Goal: Transaction & Acquisition: Purchase product/service

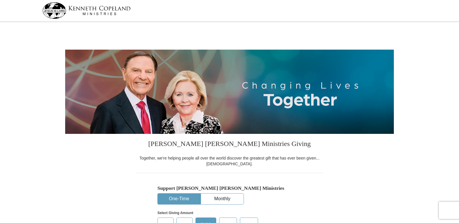
select select "IN"
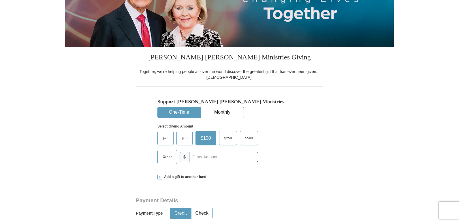
click at [185, 138] on span "$50" at bounding box center [185, 138] width 12 height 9
click at [0, 0] on input "$50" at bounding box center [0, 0] width 0 height 0
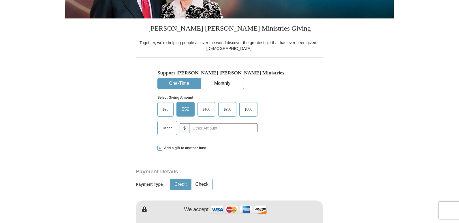
scroll to position [144, 0]
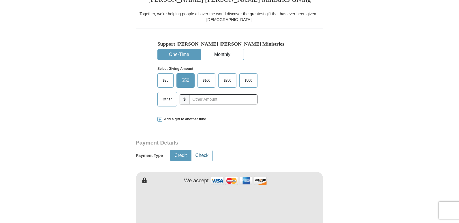
click at [202, 156] on button "Check" at bounding box center [202, 155] width 21 height 11
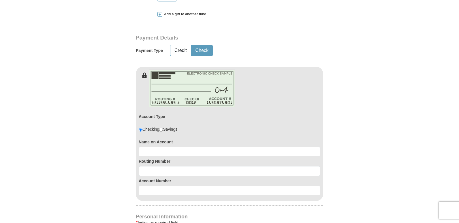
scroll to position [260, 0]
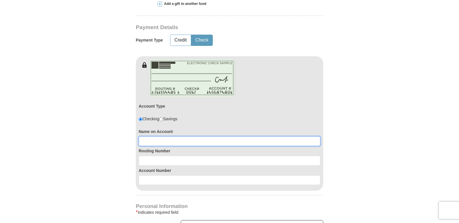
click at [162, 143] on input at bounding box center [230, 141] width 182 height 10
type input "[PERSON_NAME]"
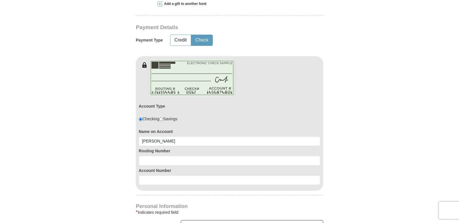
click at [160, 155] on div "Routing Number" at bounding box center [230, 156] width 182 height 20
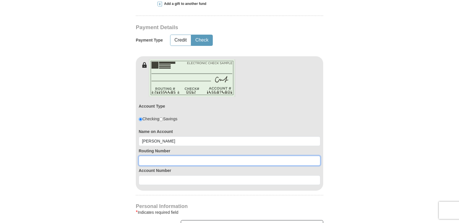
click at [159, 161] on input at bounding box center [230, 161] width 182 height 10
type input "243374218"
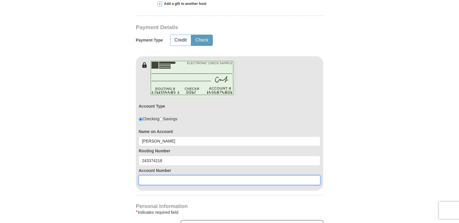
drag, startPoint x: 159, startPoint y: 182, endPoint x: 169, endPoint y: 182, distance: 9.8
click at [160, 182] on input at bounding box center [230, 180] width 182 height 10
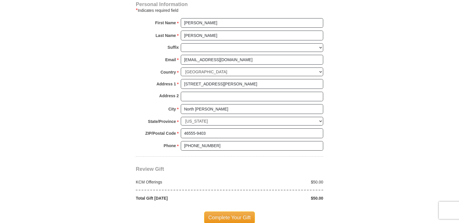
scroll to position [490, 0]
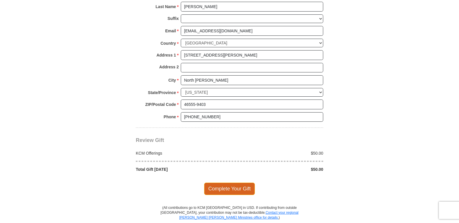
type input "5556029444"
click at [236, 187] on span "Complete Your Gift" at bounding box center [229, 189] width 51 height 12
